Goal: Complete application form

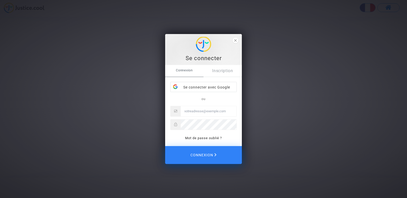
click at [59, 34] on div "Se connecter Connexion Inscription Se connecter avec Google ou Mot de passe oub…" at bounding box center [203, 99] width 407 height 198
click at [208, 110] on input "Email" at bounding box center [209, 111] width 56 height 10
type input "[EMAIL_ADDRESS][DOMAIN_NAME]"
click at [165, 146] on button "Connexion" at bounding box center [203, 155] width 77 height 18
